Goal: Entertainment & Leisure: Browse casually

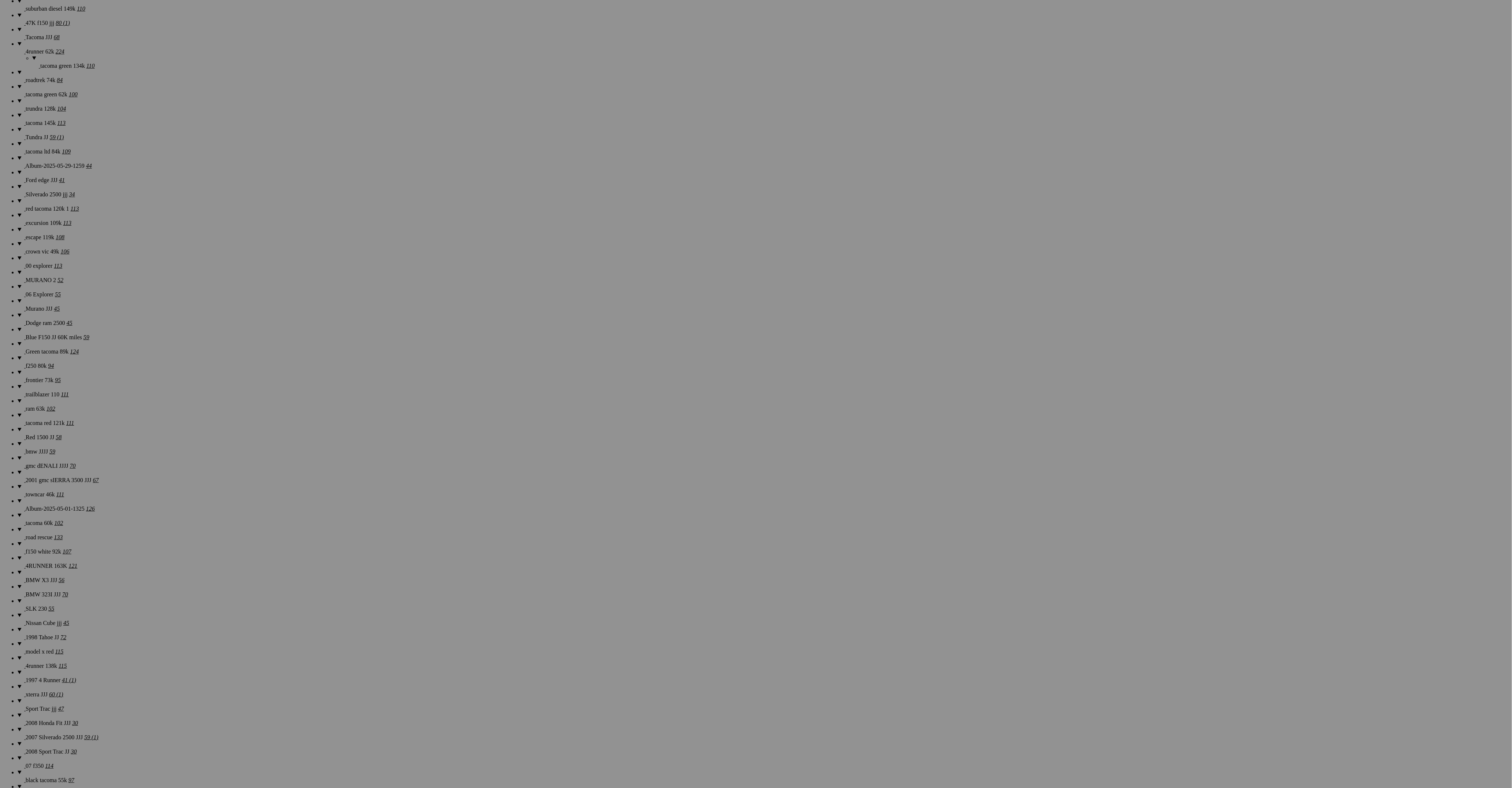
scroll to position [1374, 0]
drag, startPoint x: 34, startPoint y: 510, endPoint x: 23, endPoint y: 512, distance: 11.2
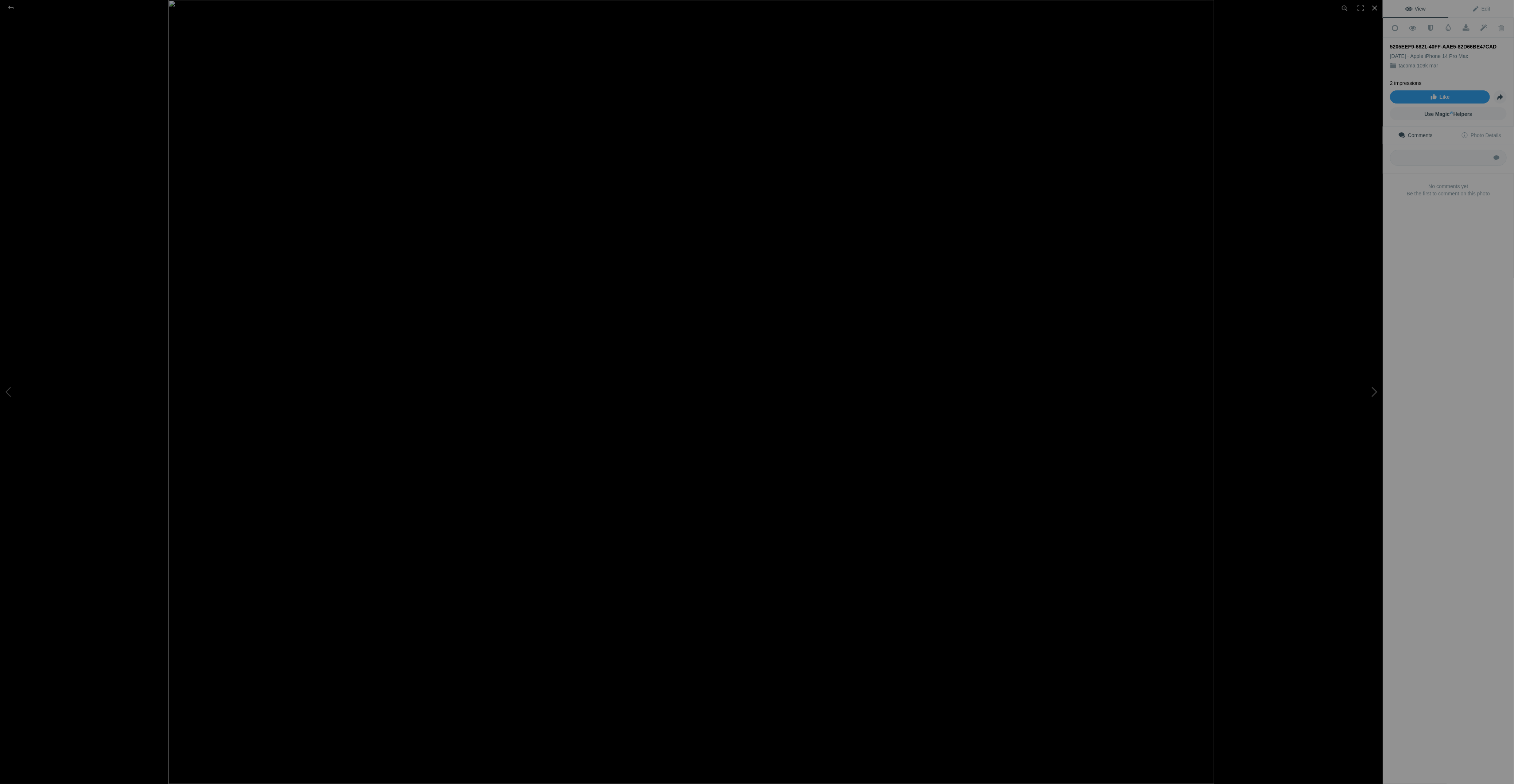
click at [1371, 392] on button at bounding box center [1356, 392] width 55 height 282
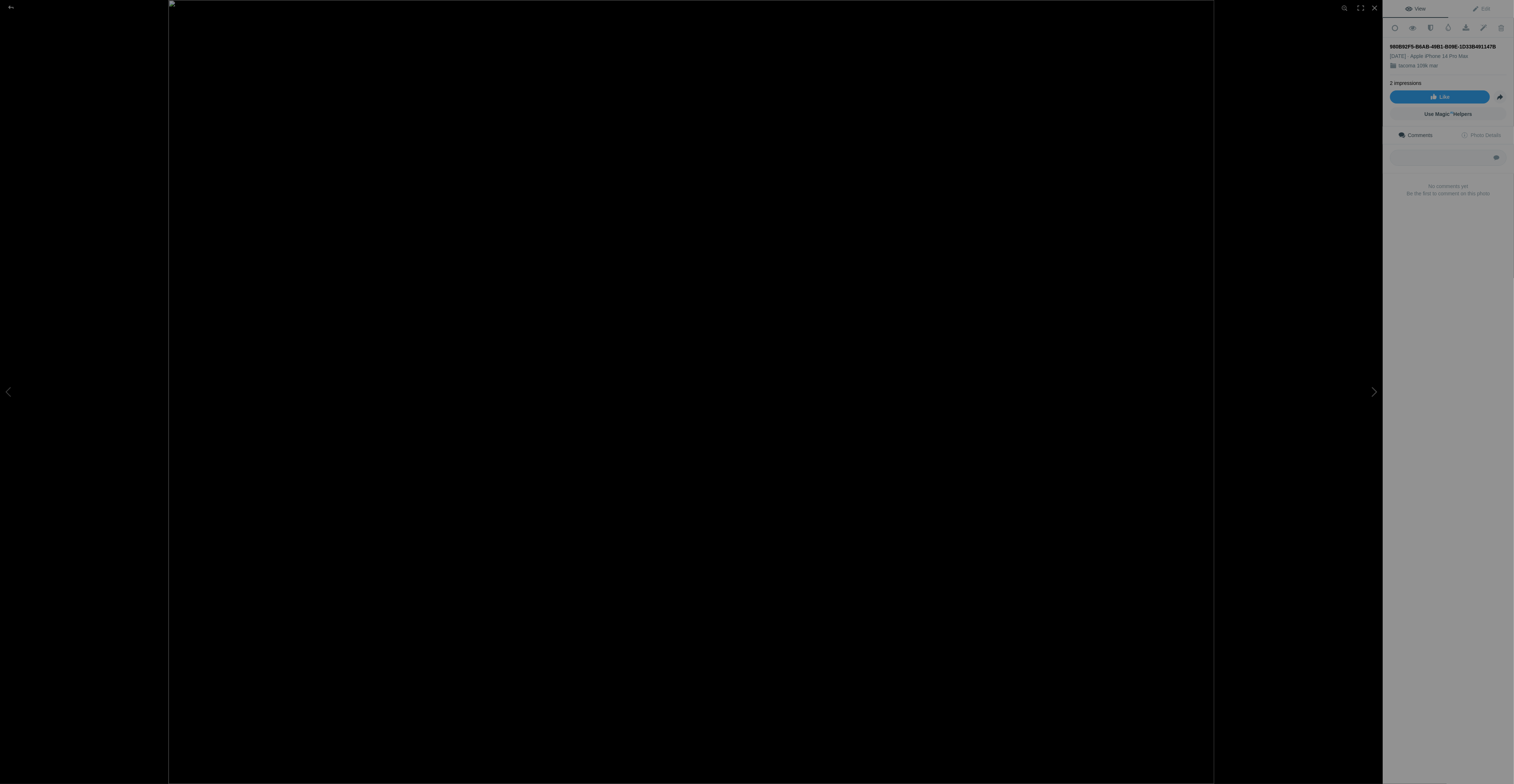
click at [1371, 392] on button at bounding box center [1356, 392] width 55 height 282
click at [1375, 398] on button at bounding box center [1356, 392] width 55 height 282
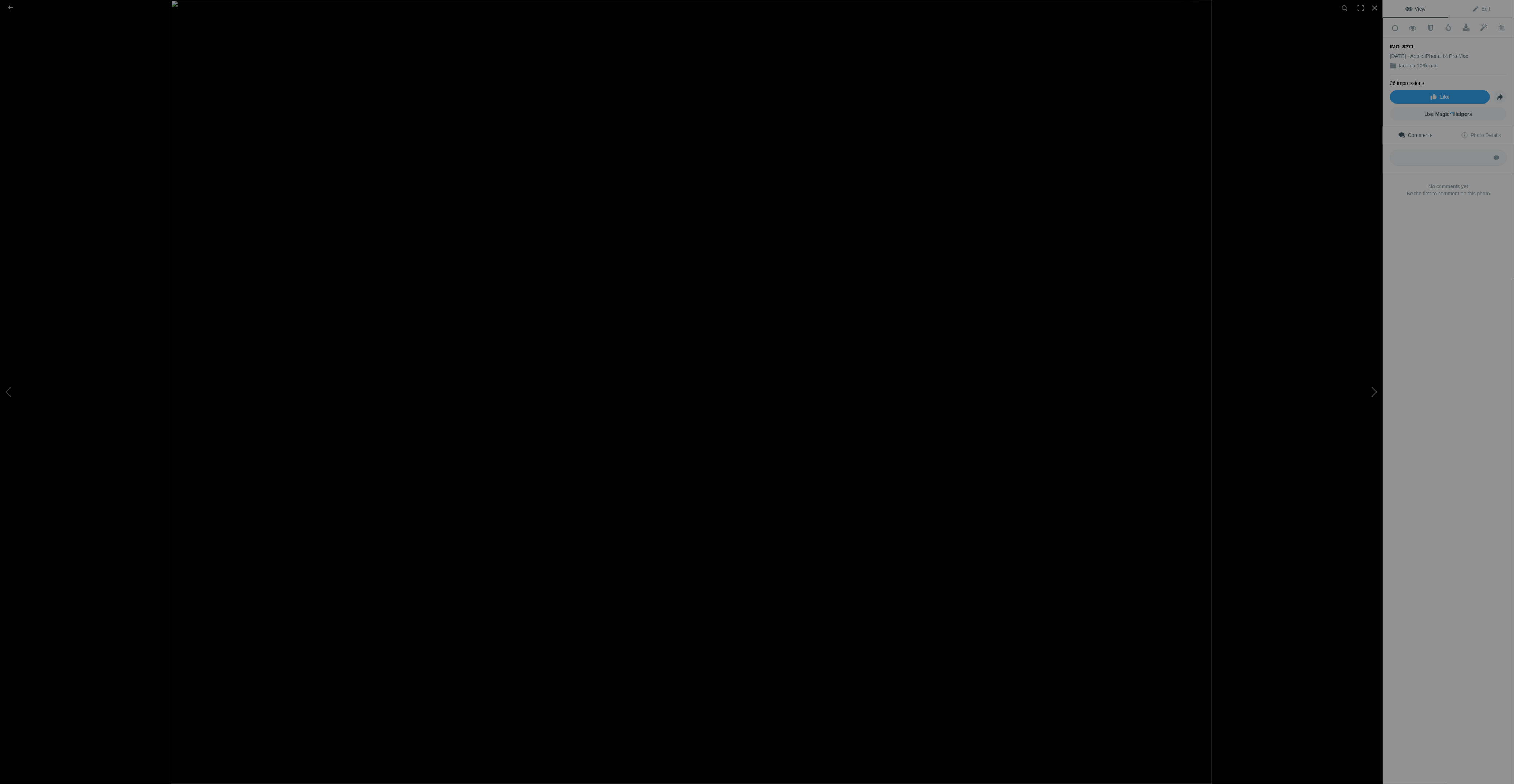
click at [1375, 398] on button at bounding box center [1356, 392] width 55 height 282
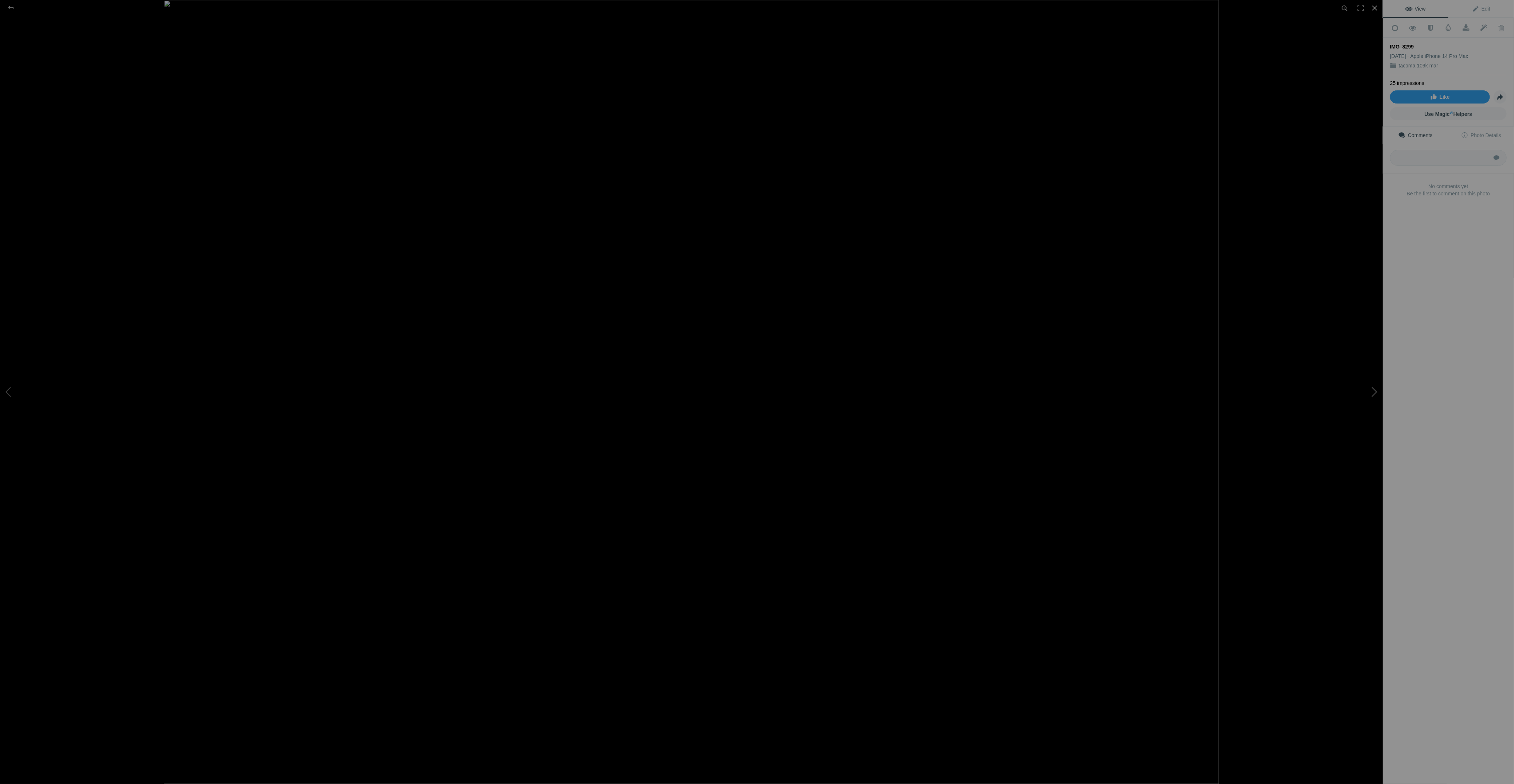
click at [1375, 398] on button at bounding box center [1356, 392] width 55 height 282
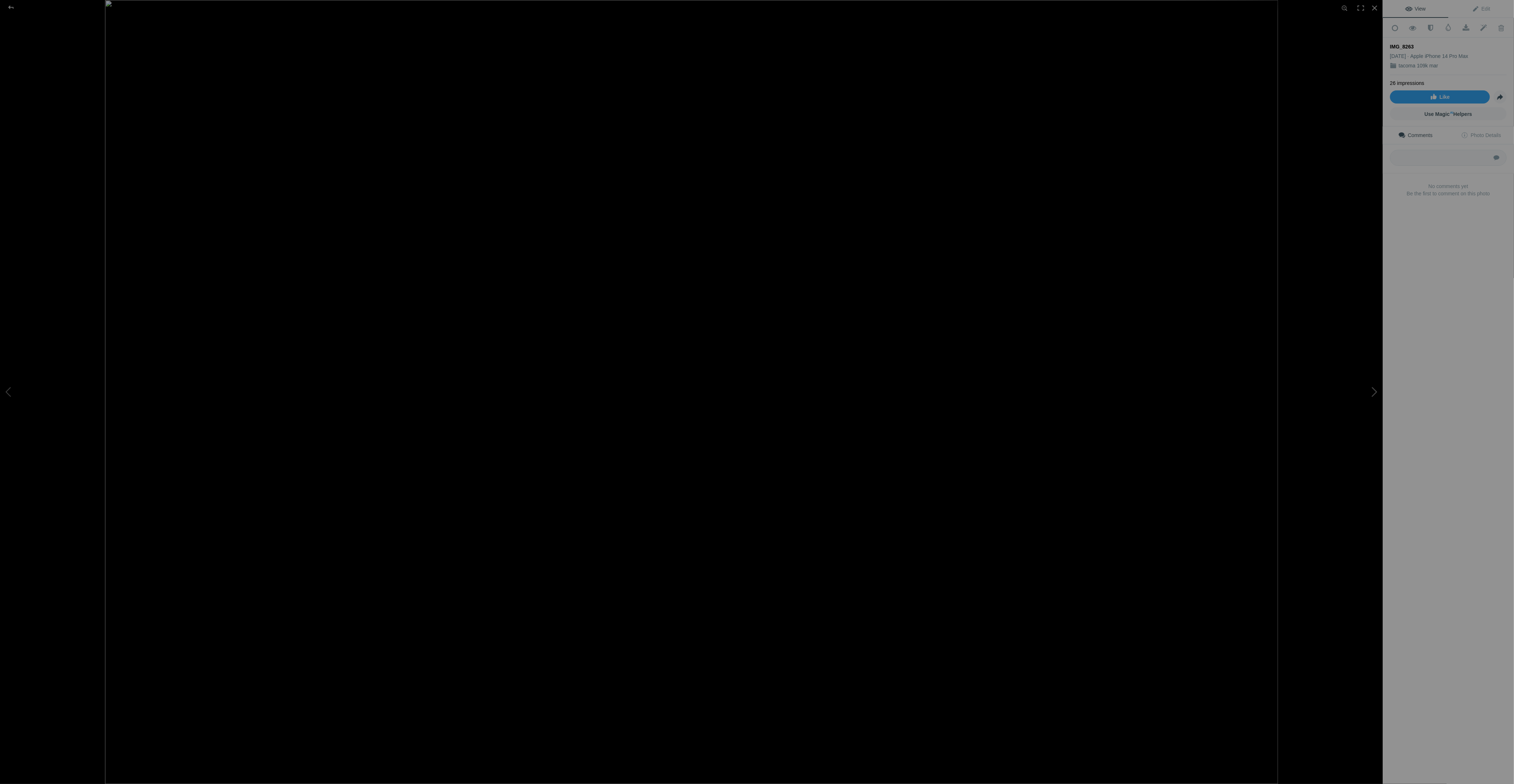
click at [1375, 398] on button at bounding box center [1356, 392] width 55 height 282
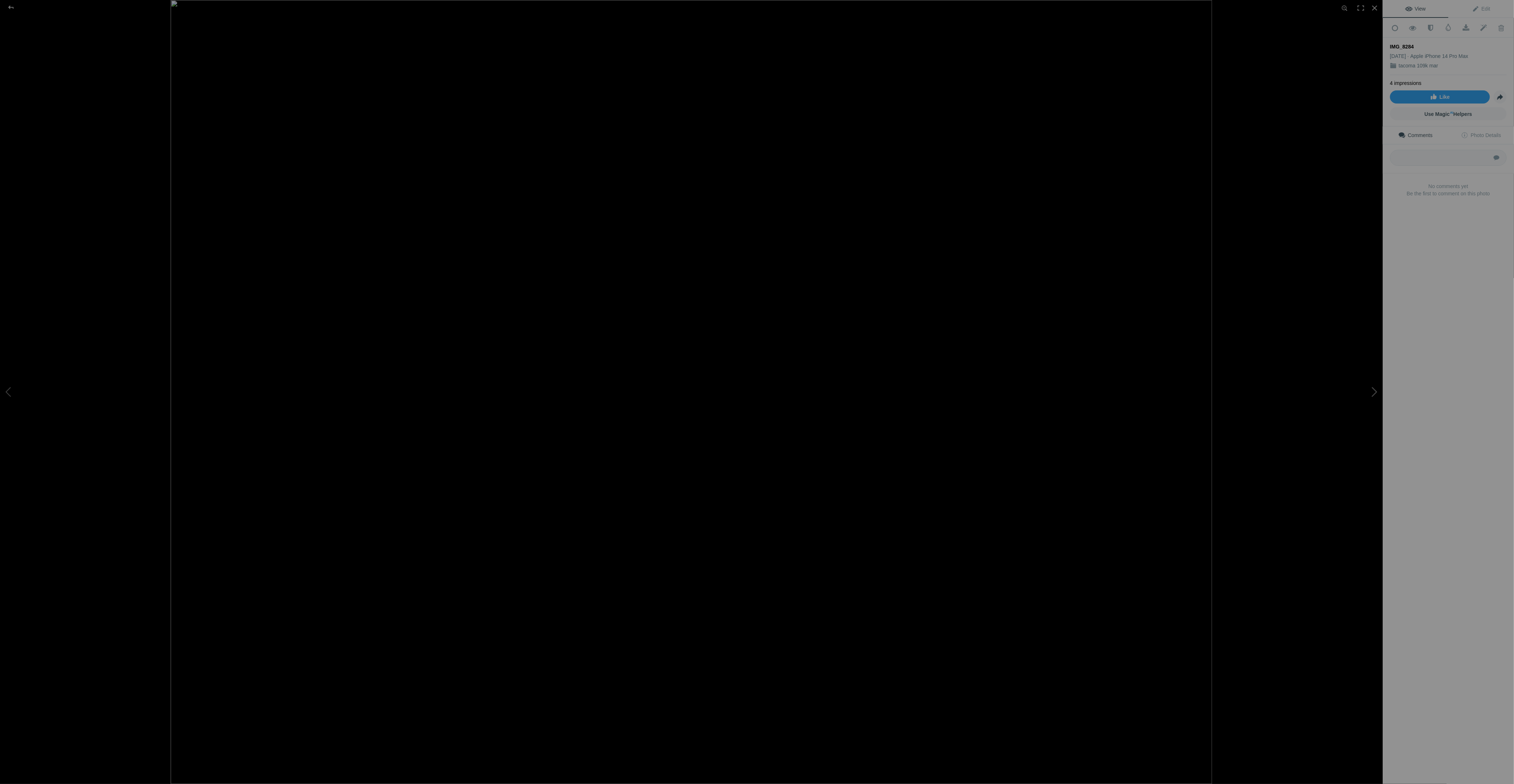
click at [1375, 398] on button at bounding box center [1356, 392] width 55 height 282
click at [1375, 5] on div at bounding box center [1375, 8] width 16 height 16
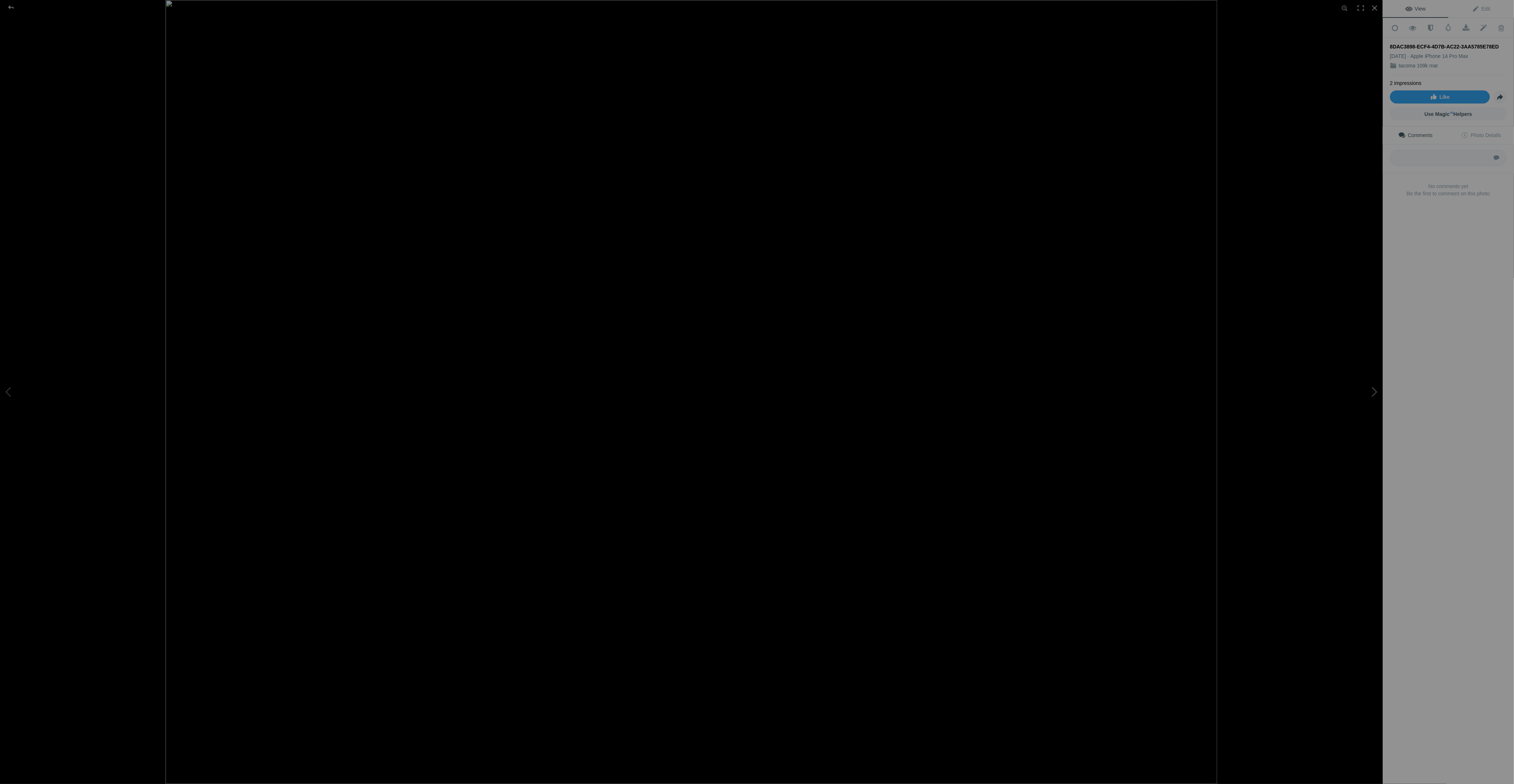
click at [1378, 394] on button at bounding box center [1356, 392] width 55 height 282
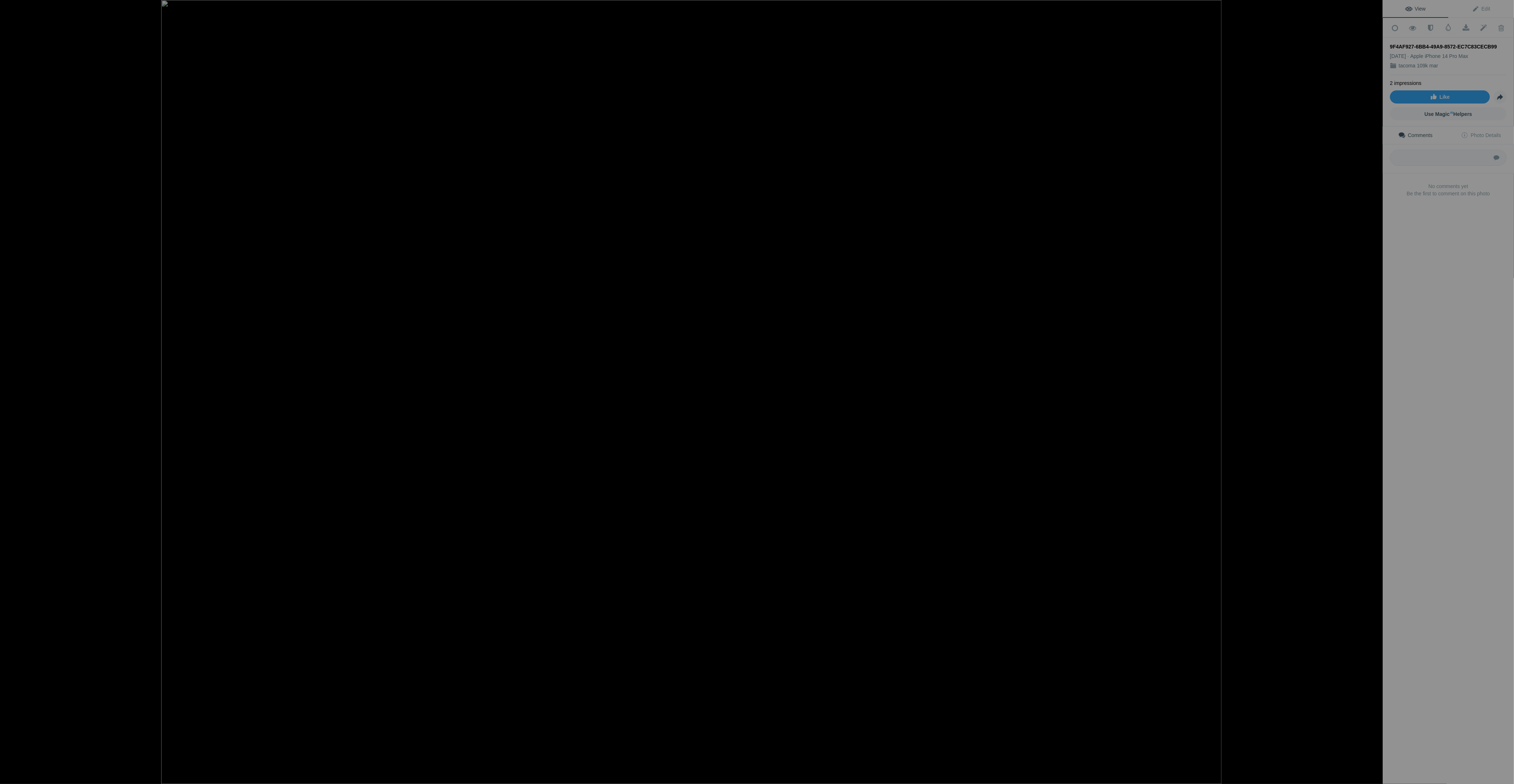
click at [1378, 394] on button at bounding box center [1356, 392] width 55 height 282
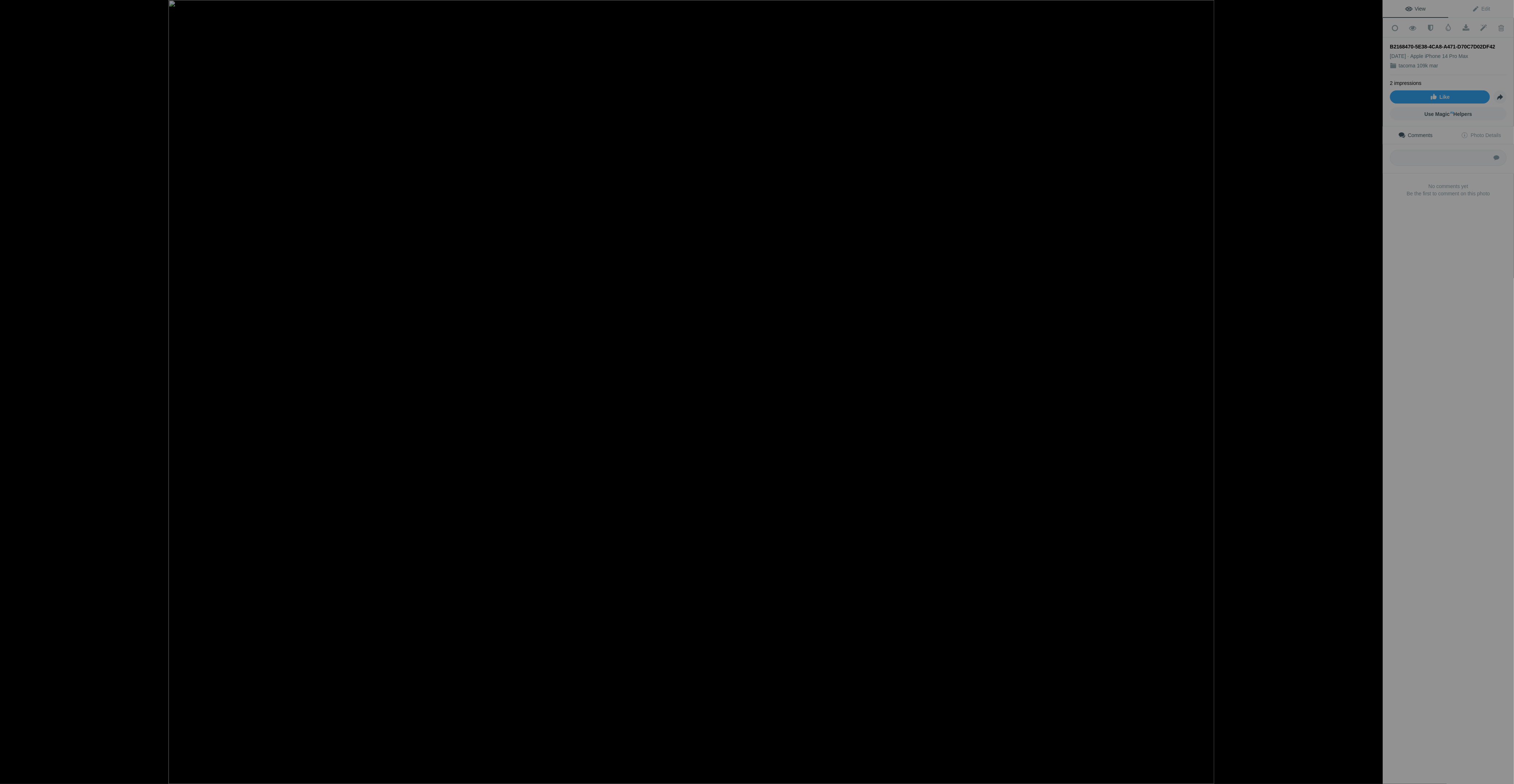
click at [1378, 394] on button at bounding box center [1356, 392] width 55 height 282
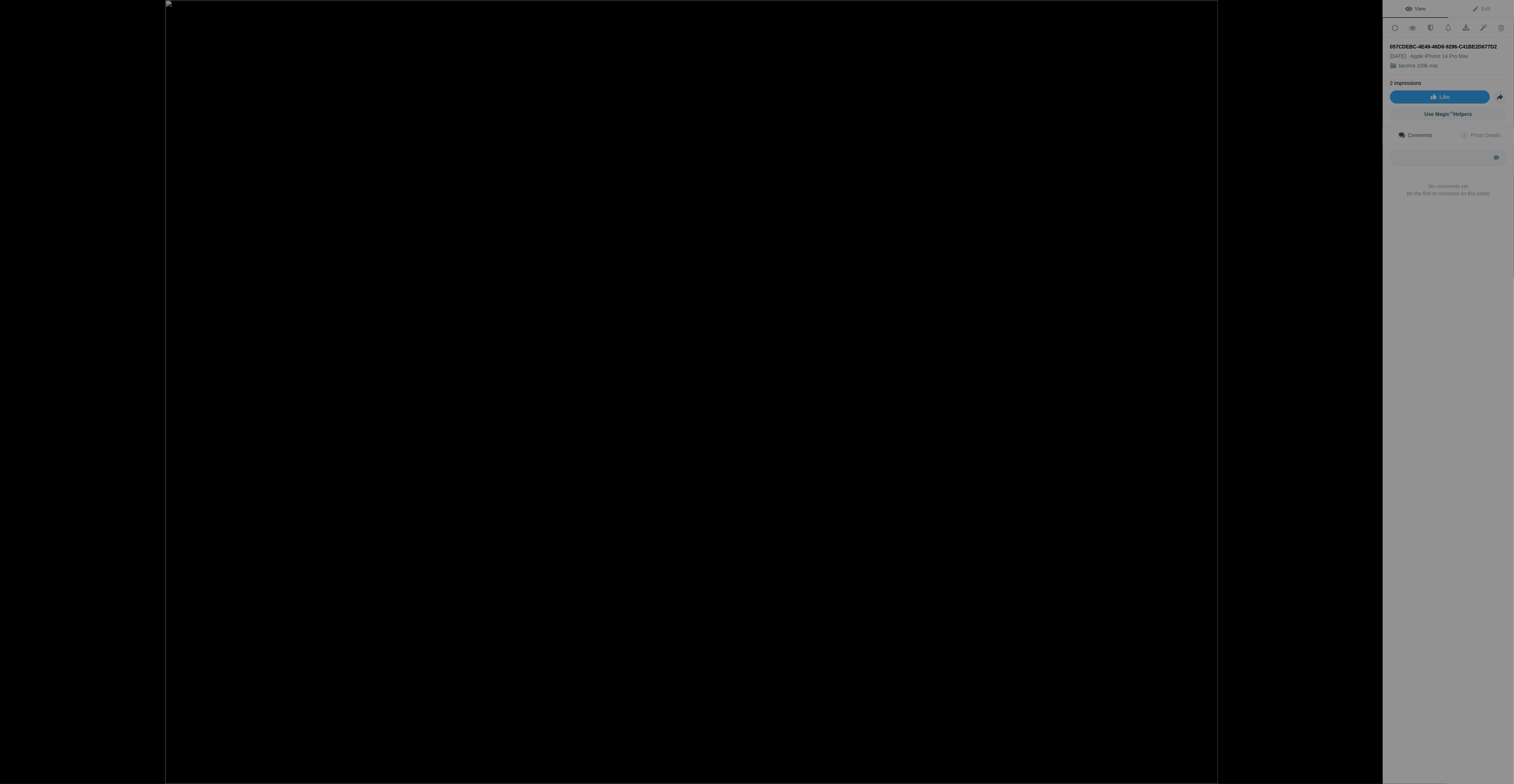
click at [1378, 394] on button at bounding box center [1356, 392] width 55 height 282
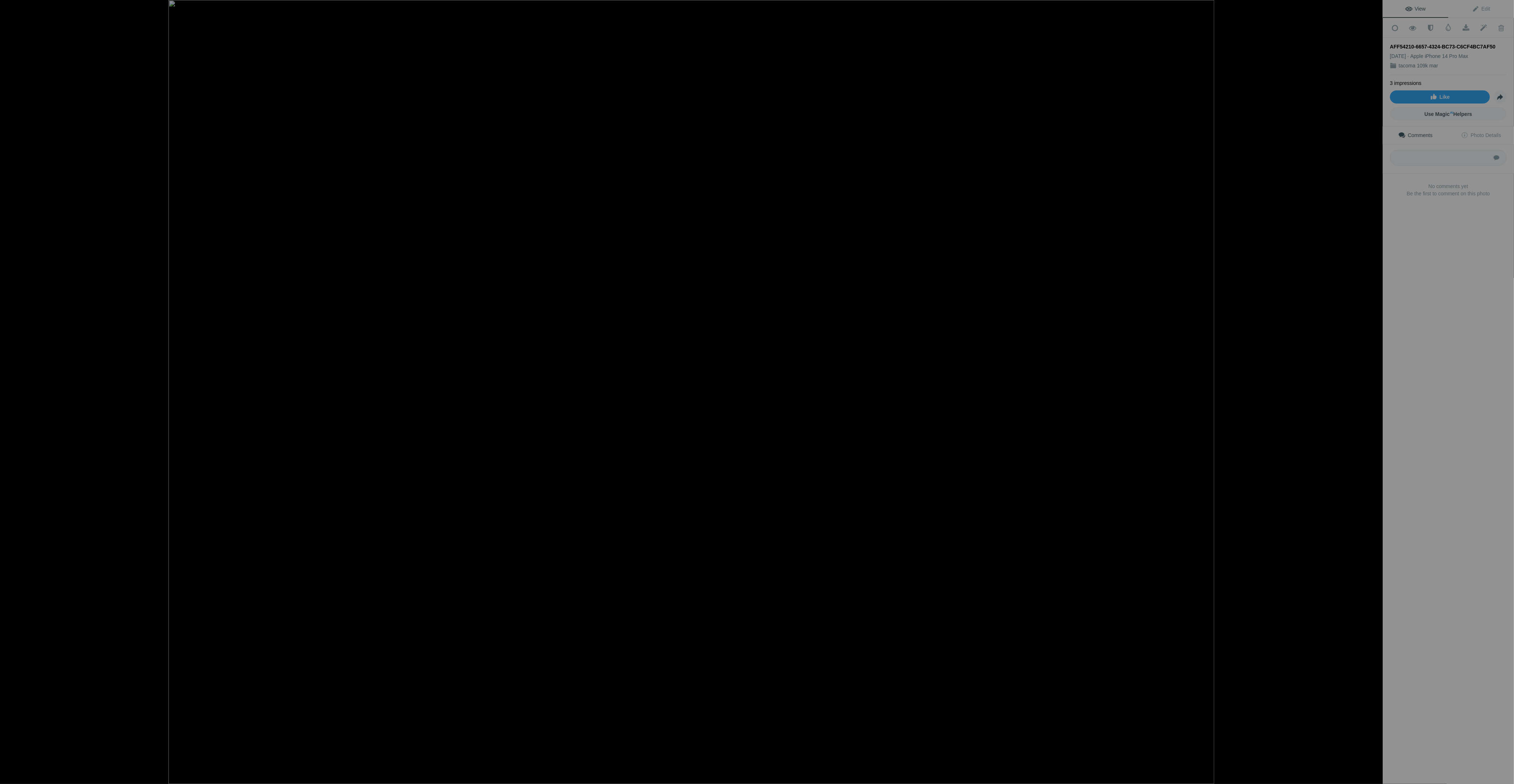
click at [1378, 394] on button at bounding box center [1356, 392] width 55 height 282
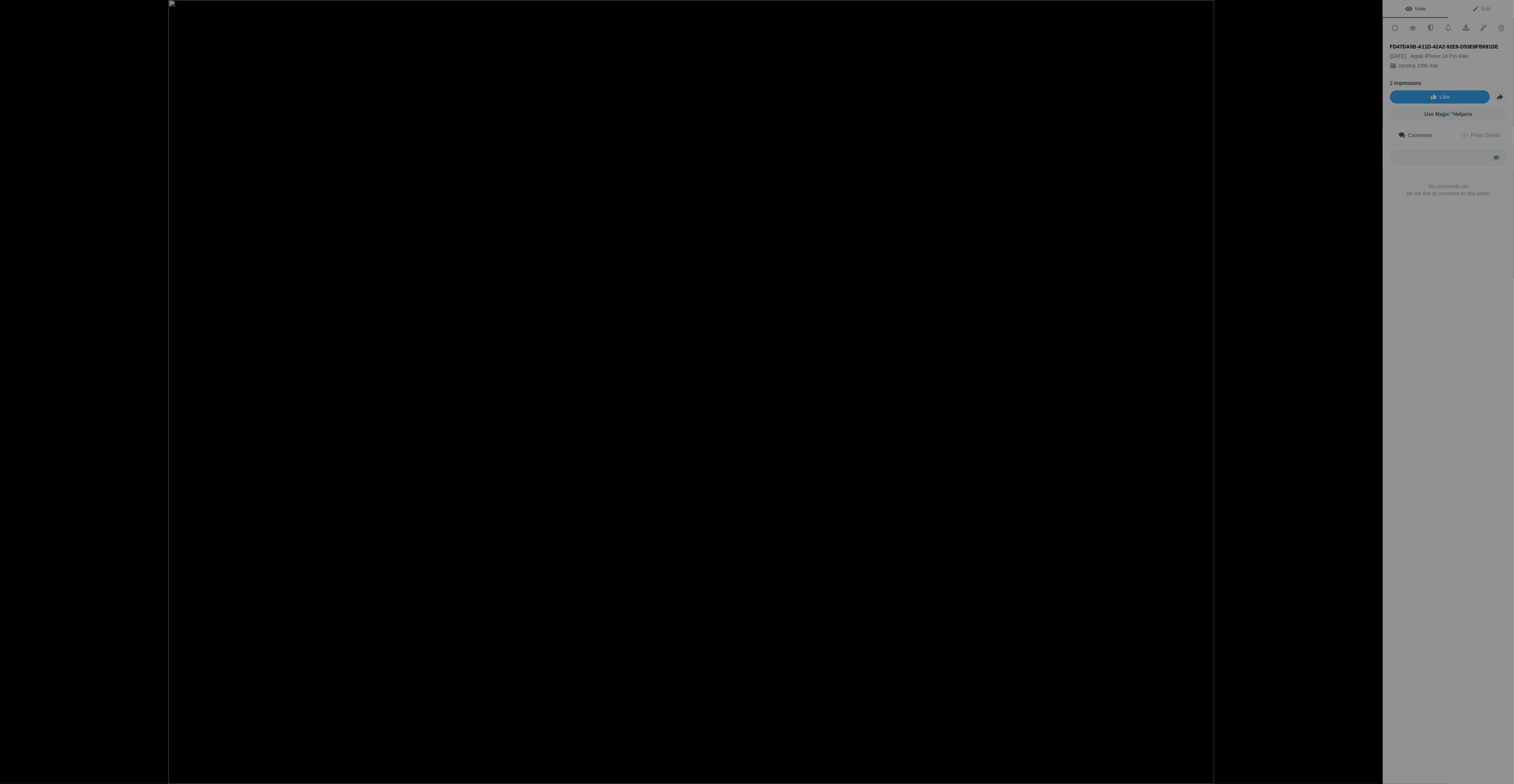
click at [1378, 394] on button at bounding box center [1356, 392] width 55 height 282
click at [1378, 7] on div at bounding box center [1375, 8] width 16 height 16
